Goal: Task Accomplishment & Management: Complete application form

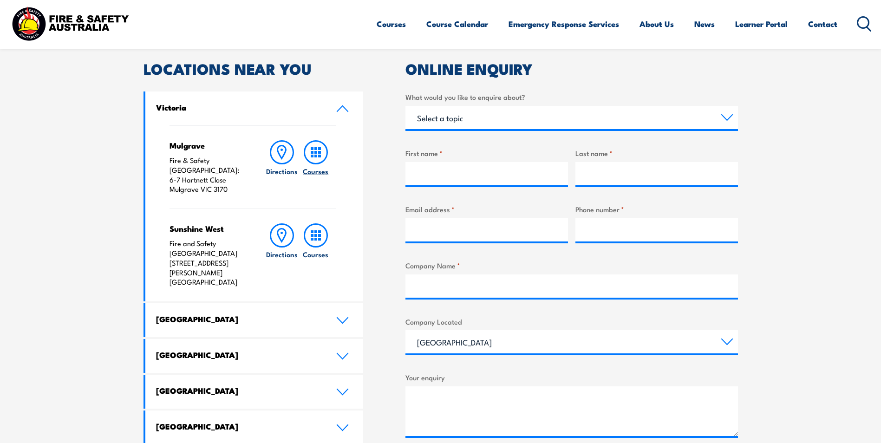
scroll to position [279, 0]
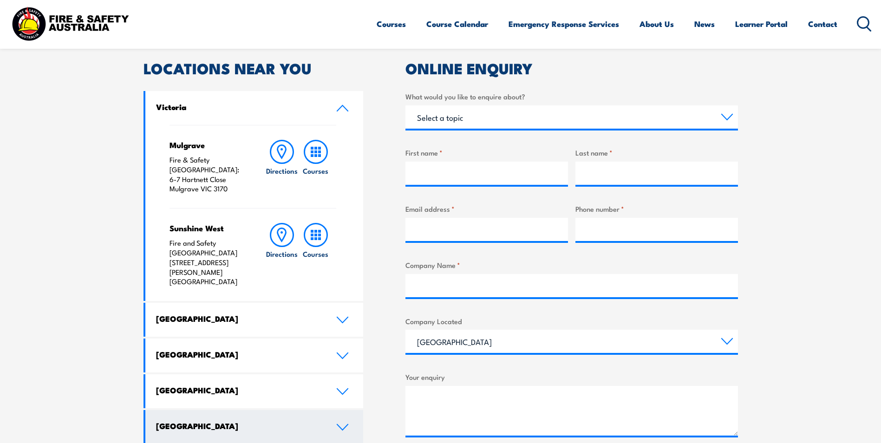
click at [344, 410] on link "[GEOGRAPHIC_DATA]" at bounding box center [254, 427] width 218 height 34
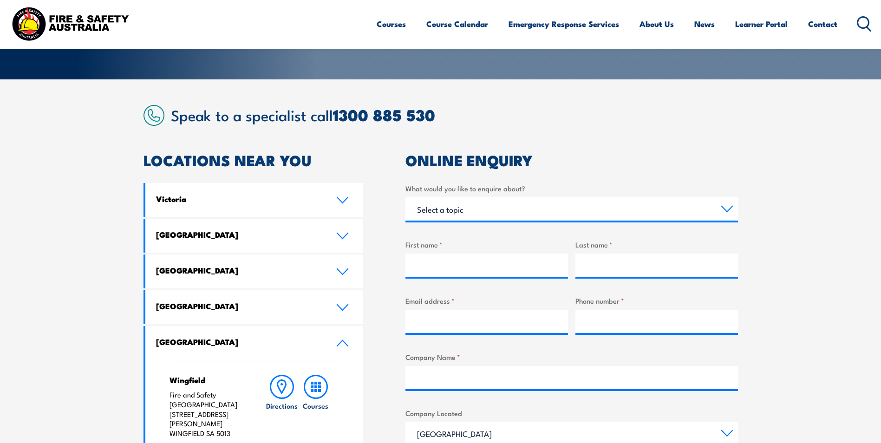
scroll to position [186, 0]
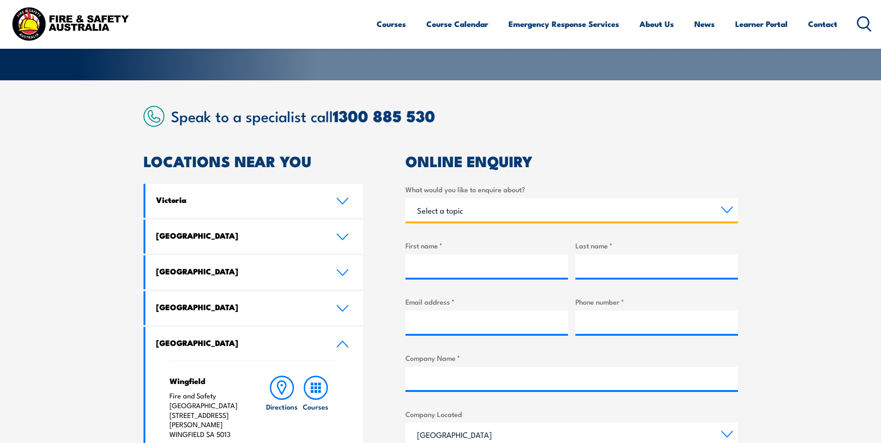
click at [723, 205] on select "Select a topic Training Emergency Response Services General Enquiry" at bounding box center [571, 209] width 332 height 23
select select "Training"
click at [405, 198] on select "Select a topic Training Emergency Response Services General Enquiry" at bounding box center [571, 209] width 332 height 23
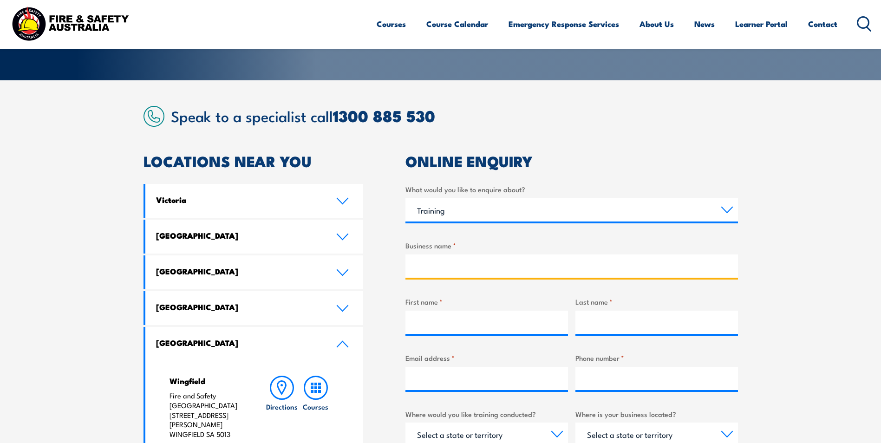
click at [516, 255] on input "Business name *" at bounding box center [571, 265] width 332 height 23
type input "Electrolux"
type input "[PERSON_NAME]"
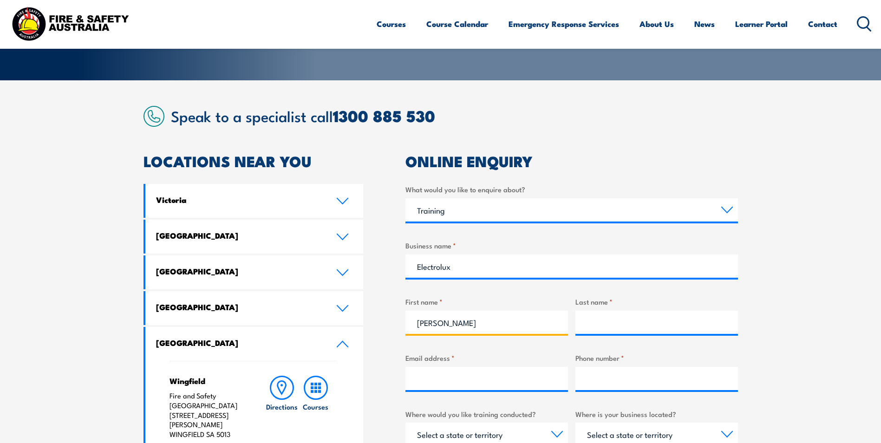
type input "[PERSON_NAME]"
type input "[PERSON_NAME][EMAIL_ADDRESS][PERSON_NAME][DOMAIN_NAME]"
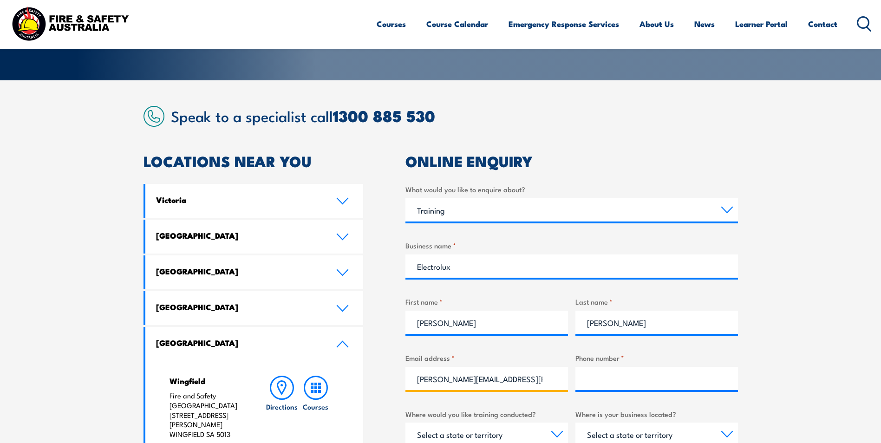
type input "0437934766"
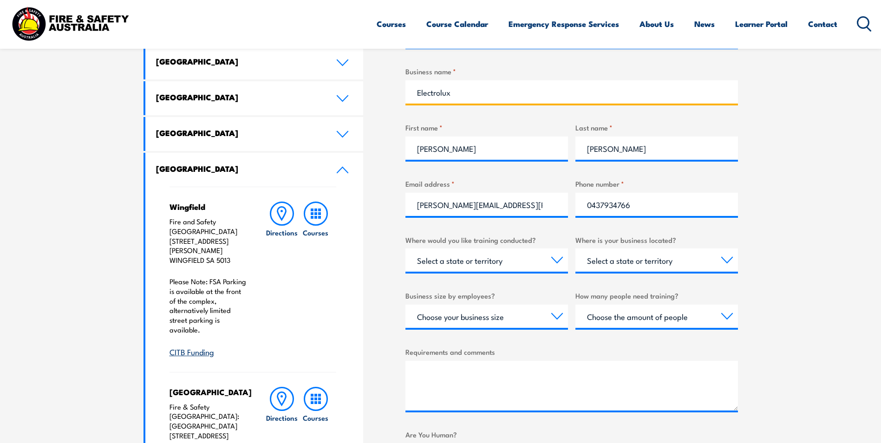
scroll to position [371, 0]
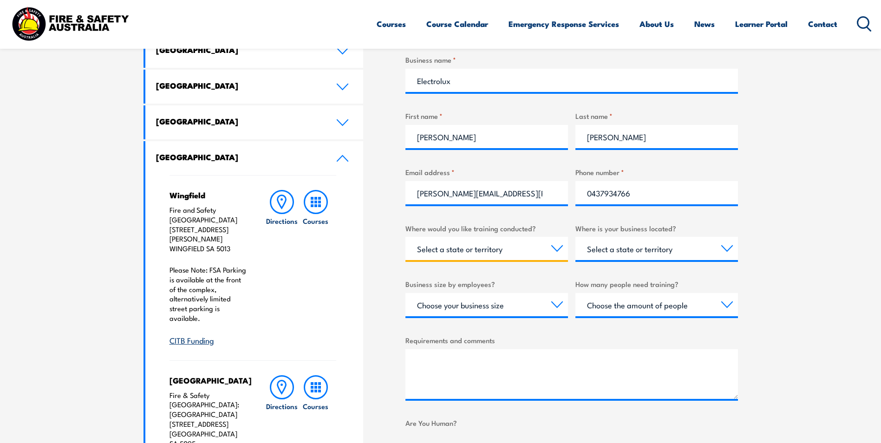
click at [554, 247] on select "Select a state or territory Nationally - multiple locations [GEOGRAPHIC_DATA] […" at bounding box center [486, 248] width 162 height 23
select select "SA"
click at [405, 237] on select "Select a state or territory Nationally - multiple locations [GEOGRAPHIC_DATA] […" at bounding box center [486, 248] width 162 height 23
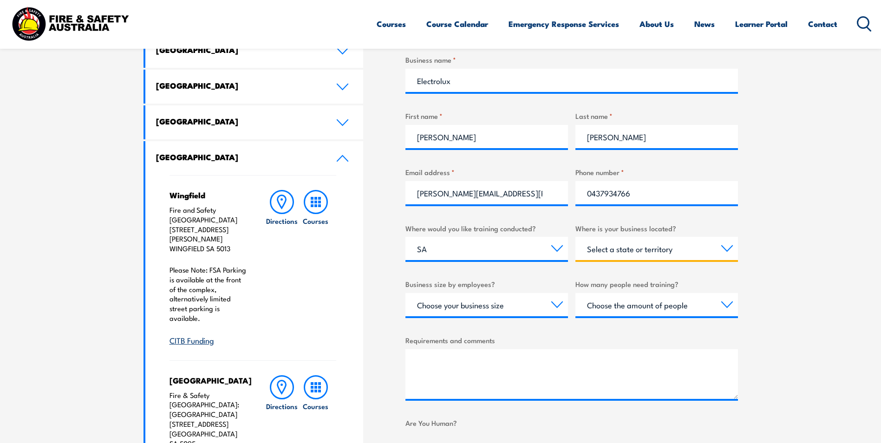
click at [722, 250] on select "Select a state or territory [GEOGRAPHIC_DATA] [GEOGRAPHIC_DATA] [GEOGRAPHIC_DAT…" at bounding box center [656, 248] width 162 height 23
select select "SA"
click at [575, 237] on select "Select a state or territory [GEOGRAPHIC_DATA] [GEOGRAPHIC_DATA] [GEOGRAPHIC_DAT…" at bounding box center [656, 248] width 162 height 23
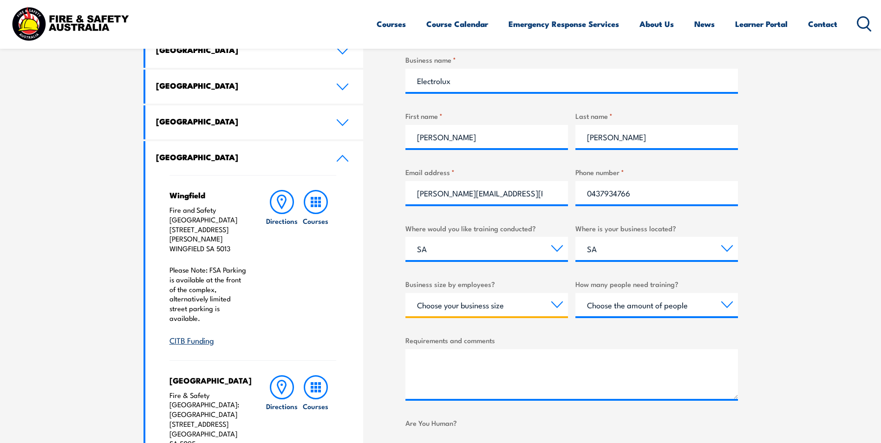
click at [558, 305] on select "Choose your business size 1 to 19 20 to 199 200+" at bounding box center [486, 304] width 162 height 23
select select "20 to 199"
click at [405, 293] on select "Choose your business size 1 to 19 20 to 199 200+" at bounding box center [486, 304] width 162 height 23
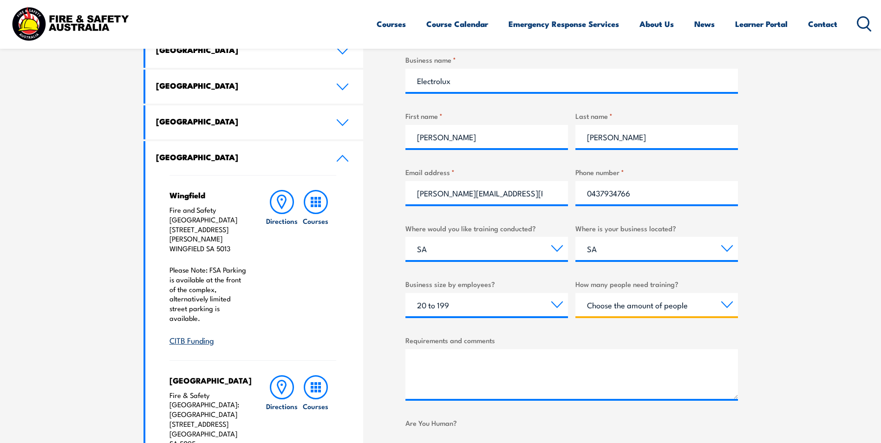
click at [718, 304] on select "Choose the amount of people 1 to 4 5 to 19 20+" at bounding box center [656, 304] width 162 height 23
select select "5 to 19"
click at [575, 293] on select "Choose the amount of people 1 to 4 5 to 19 20+" at bounding box center [656, 304] width 162 height 23
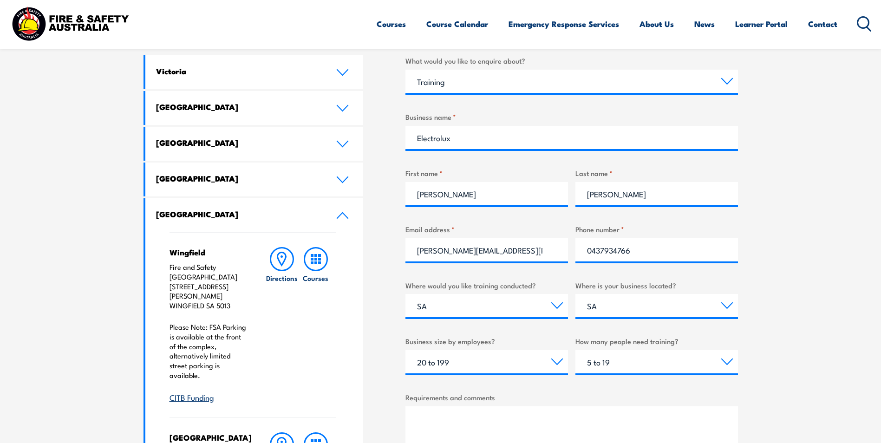
scroll to position [418, 0]
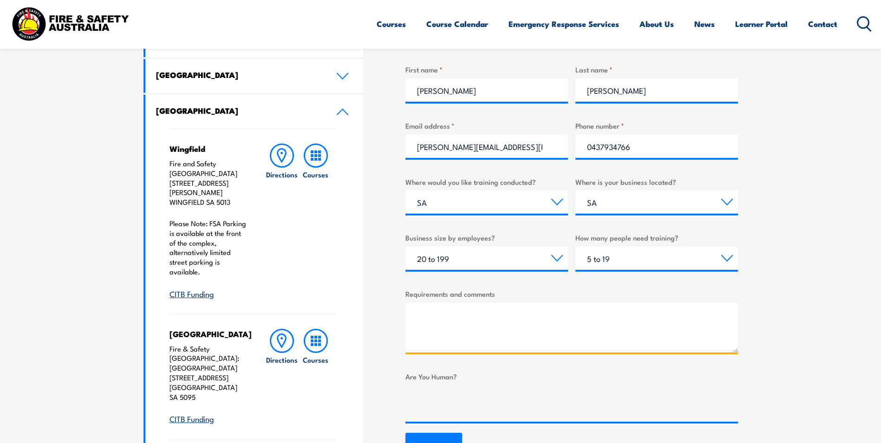
click at [474, 308] on textarea "Requirements and comments" at bounding box center [571, 328] width 332 height 50
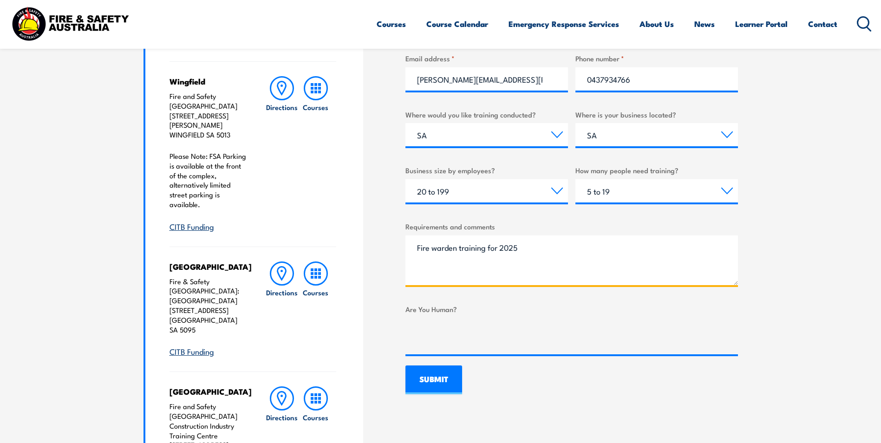
scroll to position [464, 0]
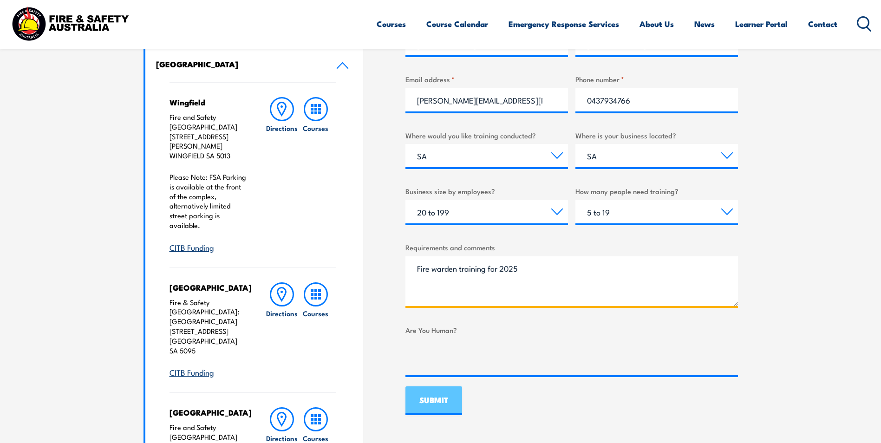
type textarea "Fire warden training for 2025"
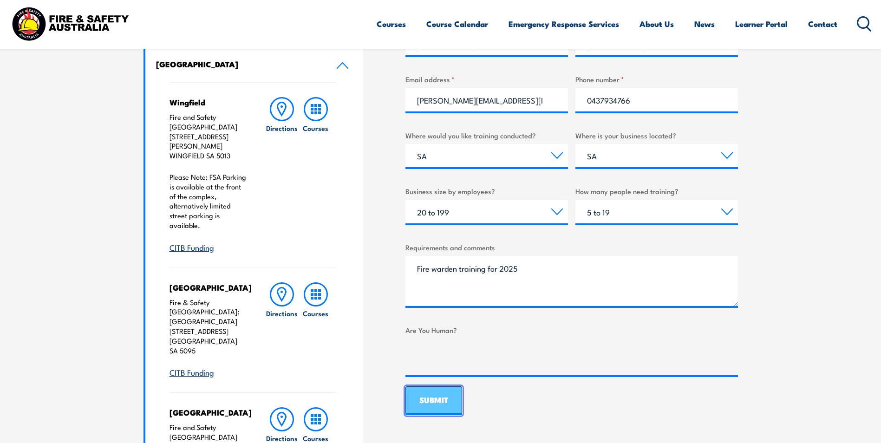
click at [447, 396] on input "SUBMIT" at bounding box center [433, 400] width 57 height 29
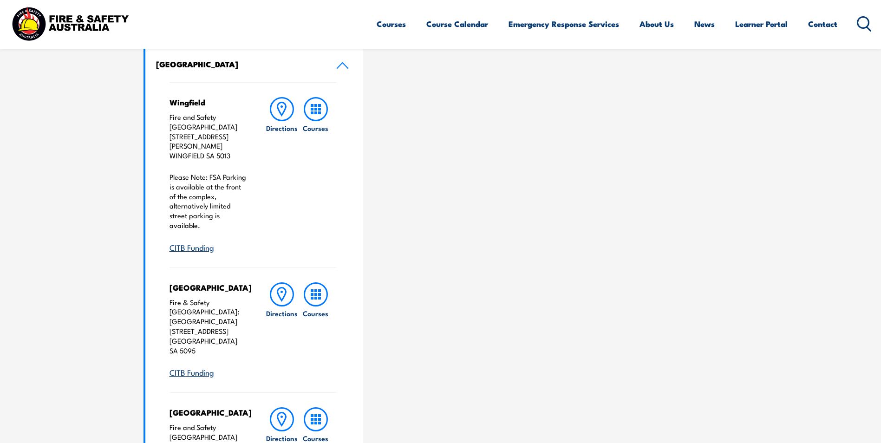
scroll to position [0, 0]
